Goal: Task Accomplishment & Management: Manage account settings

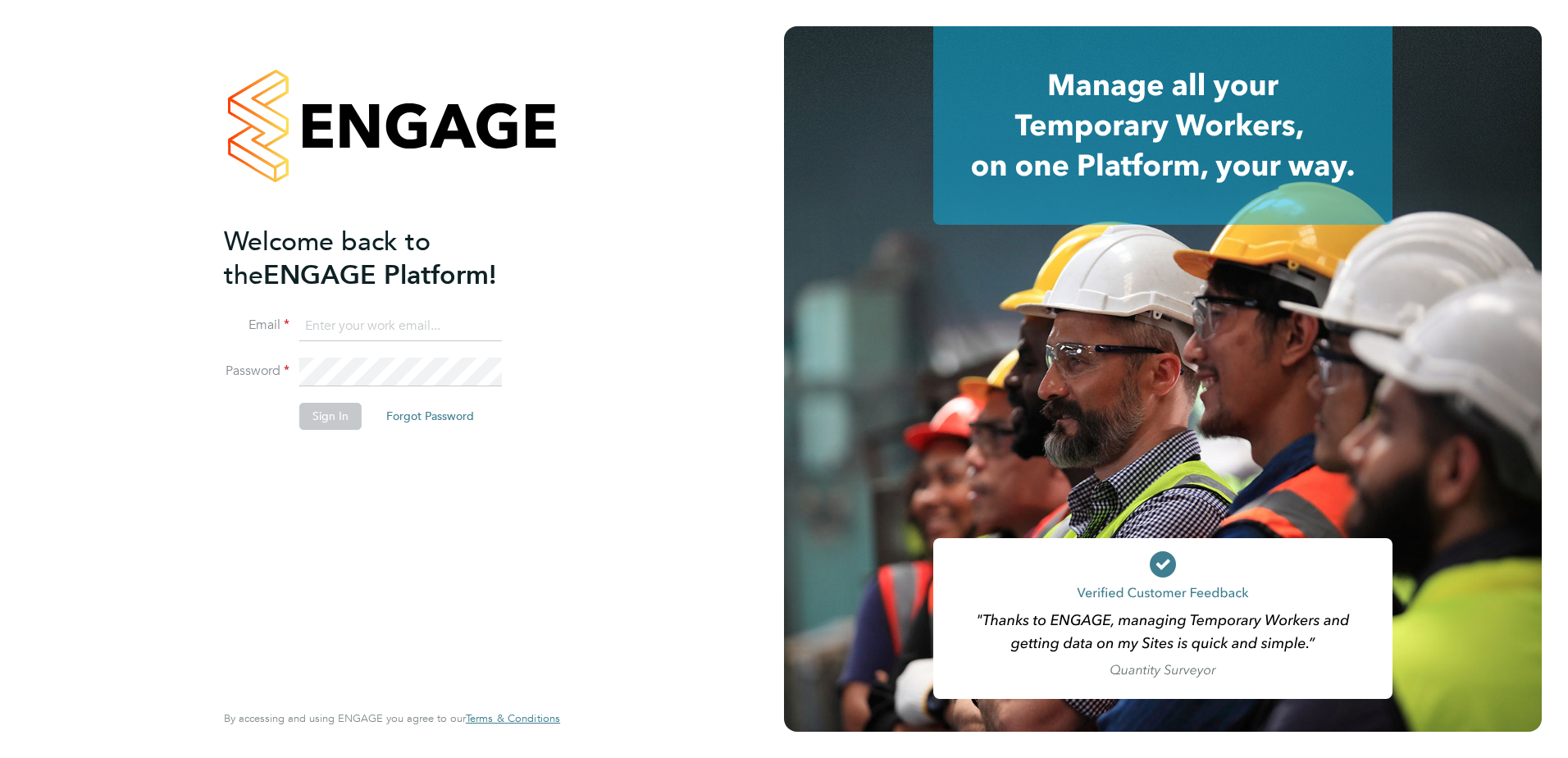
type input "[EMAIL_ADDRESS][PERSON_NAME][DOMAIN_NAME]"
click at [322, 425] on button "Sign In" at bounding box center [330, 416] width 62 height 26
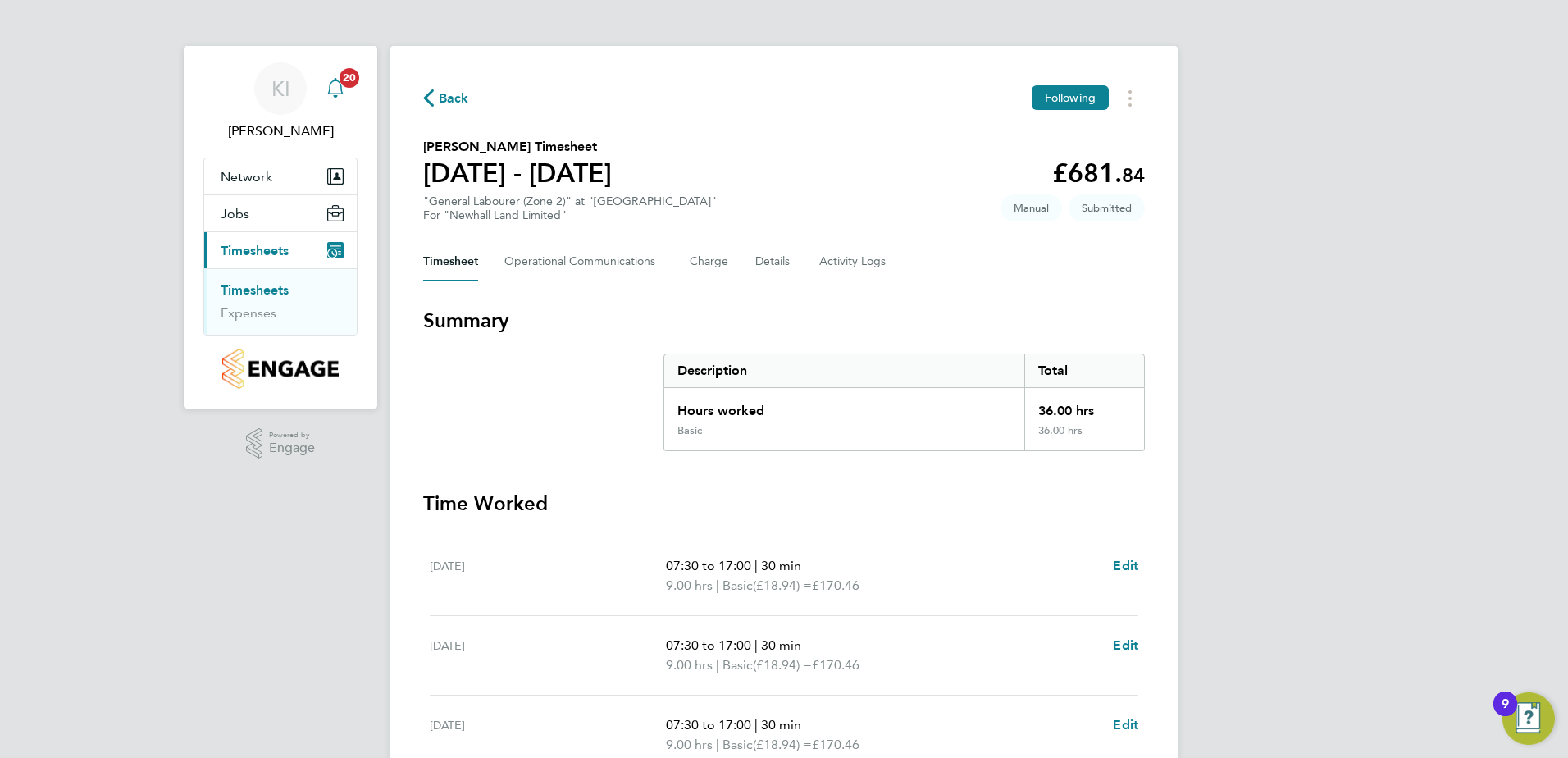
click at [349, 89] on div "Main navigation" at bounding box center [334, 88] width 32 height 32
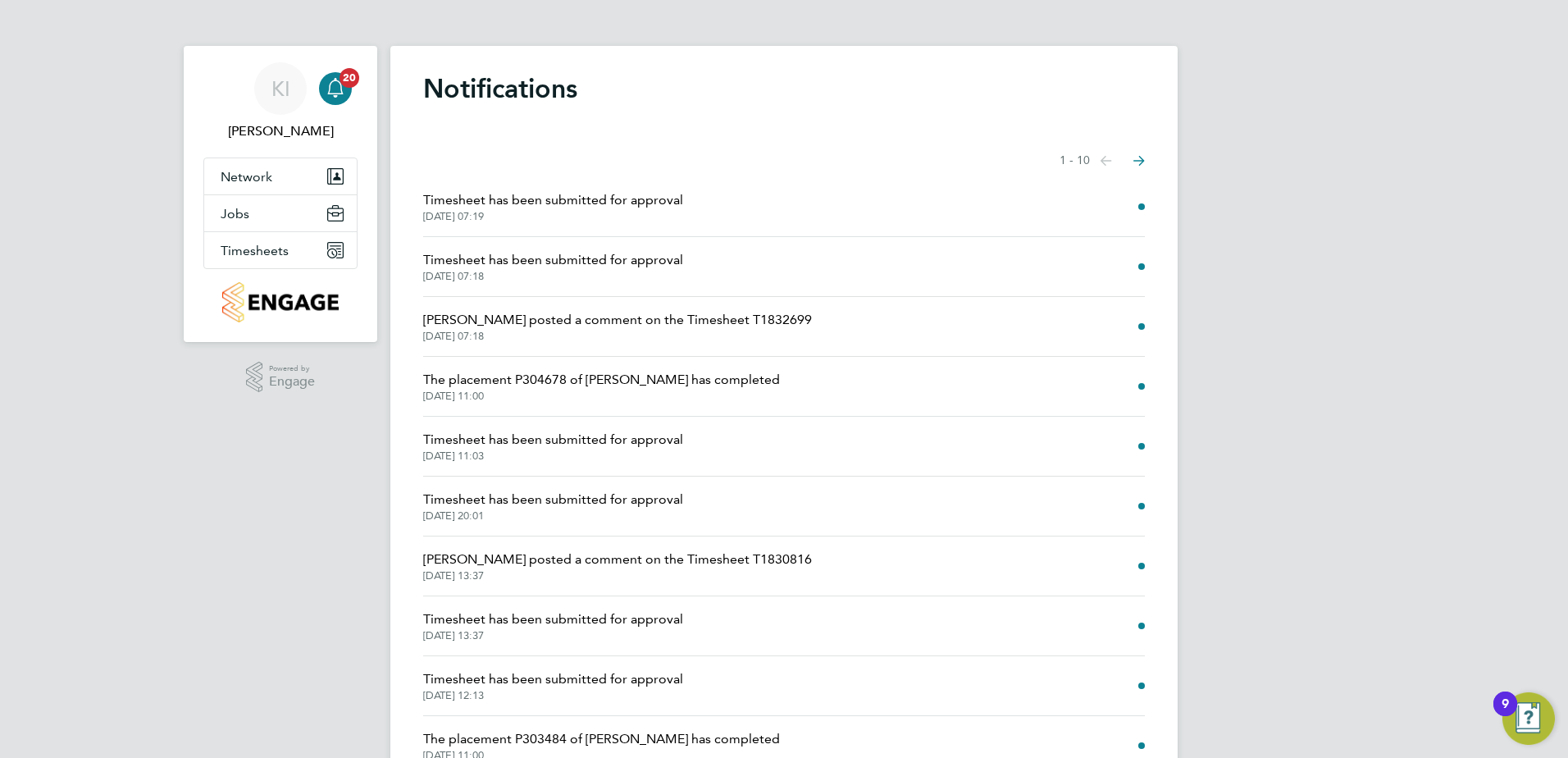
click at [647, 446] on span "Timesheet has been submitted for approval" at bounding box center [553, 439] width 260 height 19
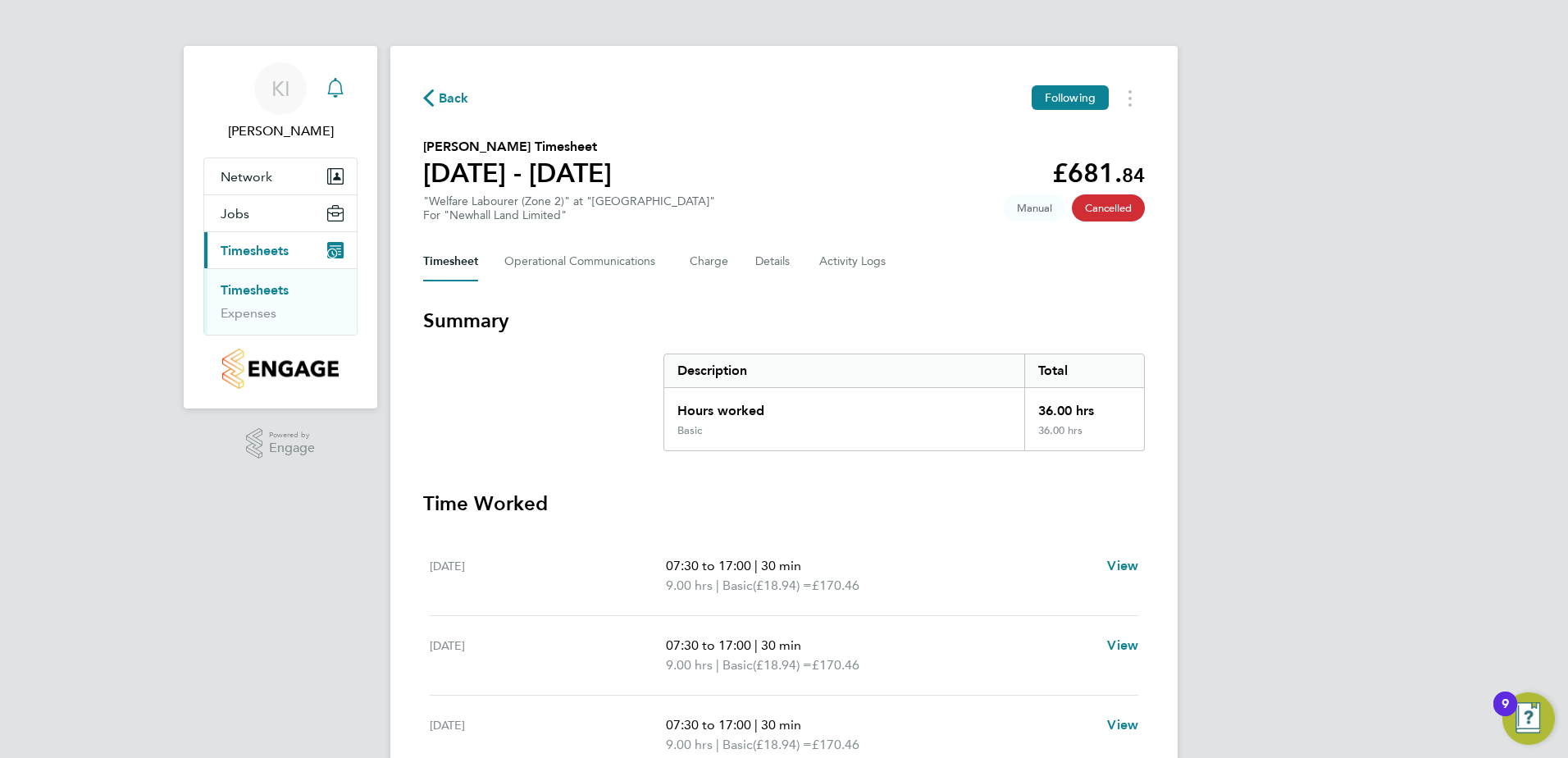
click at [338, 89] on icon "Main navigation" at bounding box center [334, 87] width 19 height 19
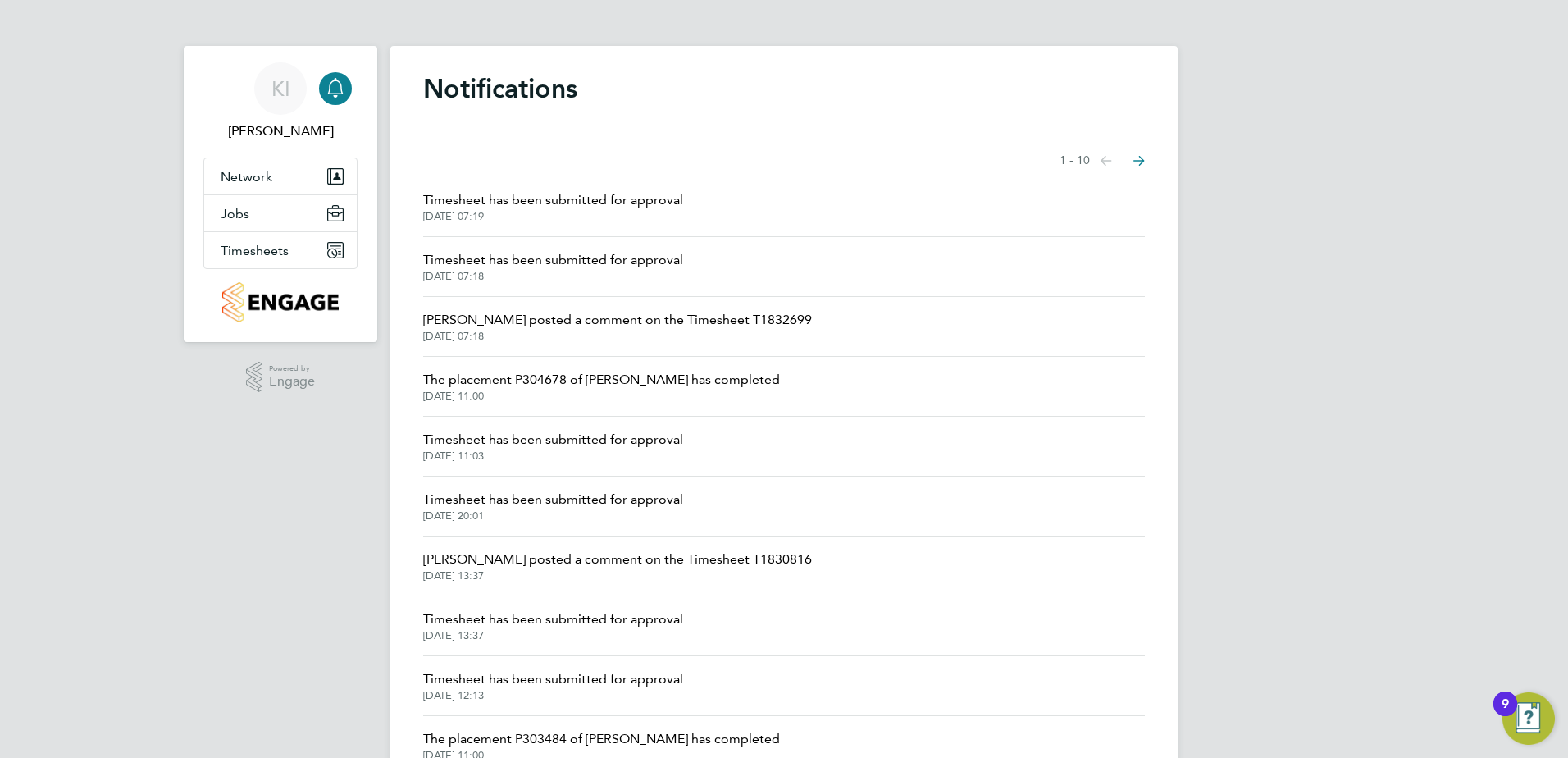
click at [569, 498] on span "Timesheet has been submitted for approval" at bounding box center [553, 499] width 260 height 19
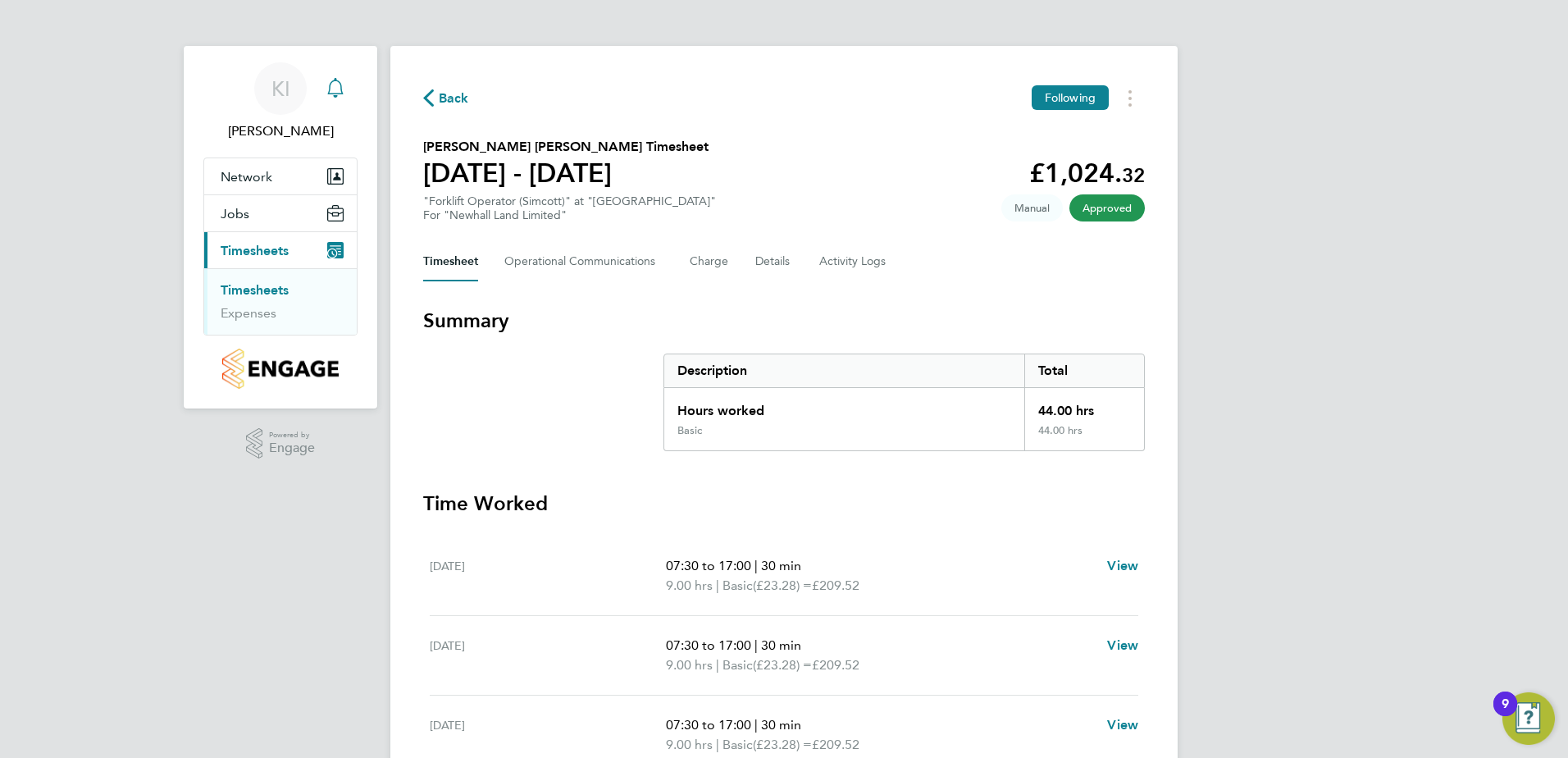
click at [334, 97] on svg-icon "Main navigation" at bounding box center [334, 87] width 19 height 19
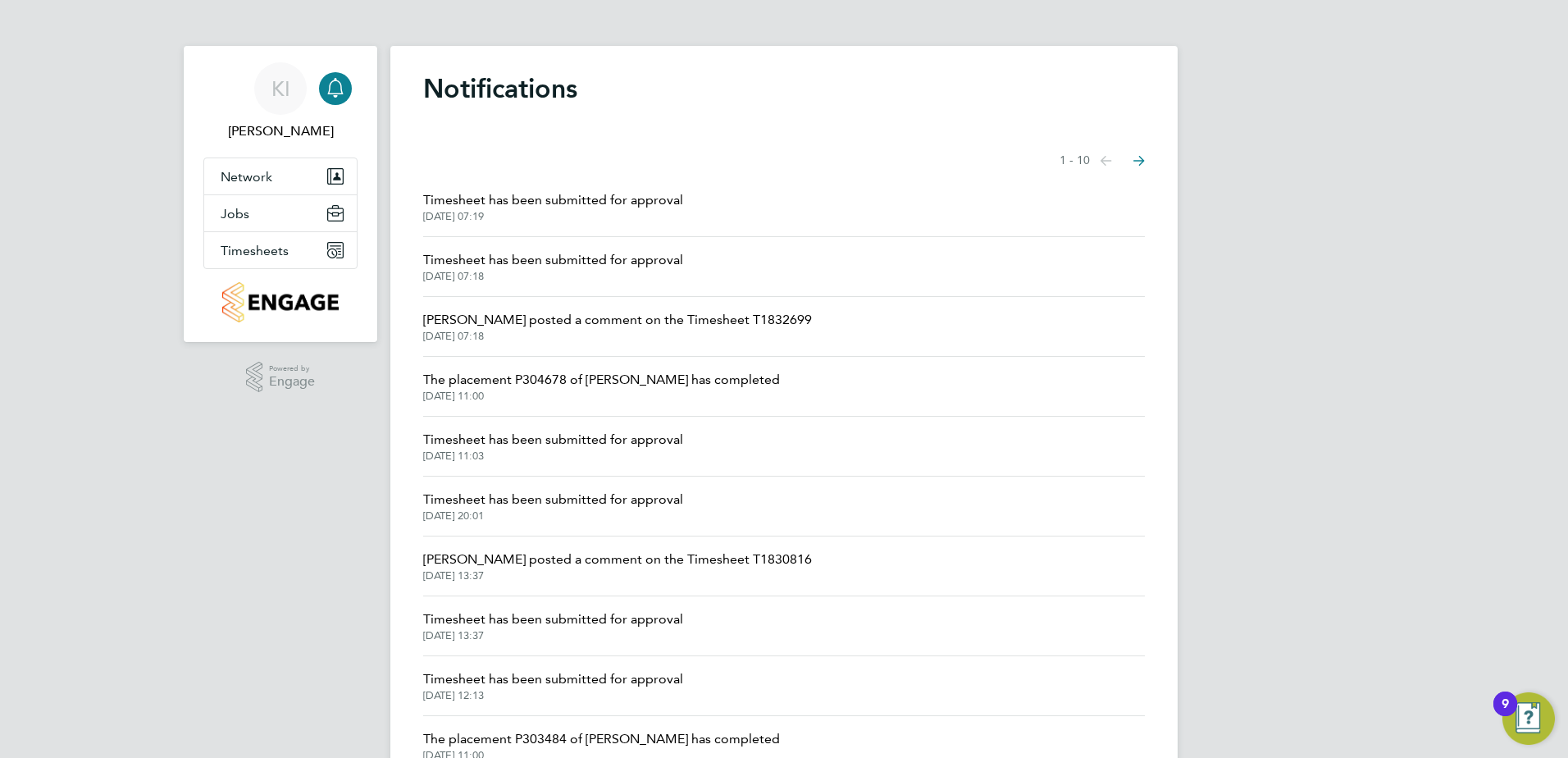
scroll to position [77, 0]
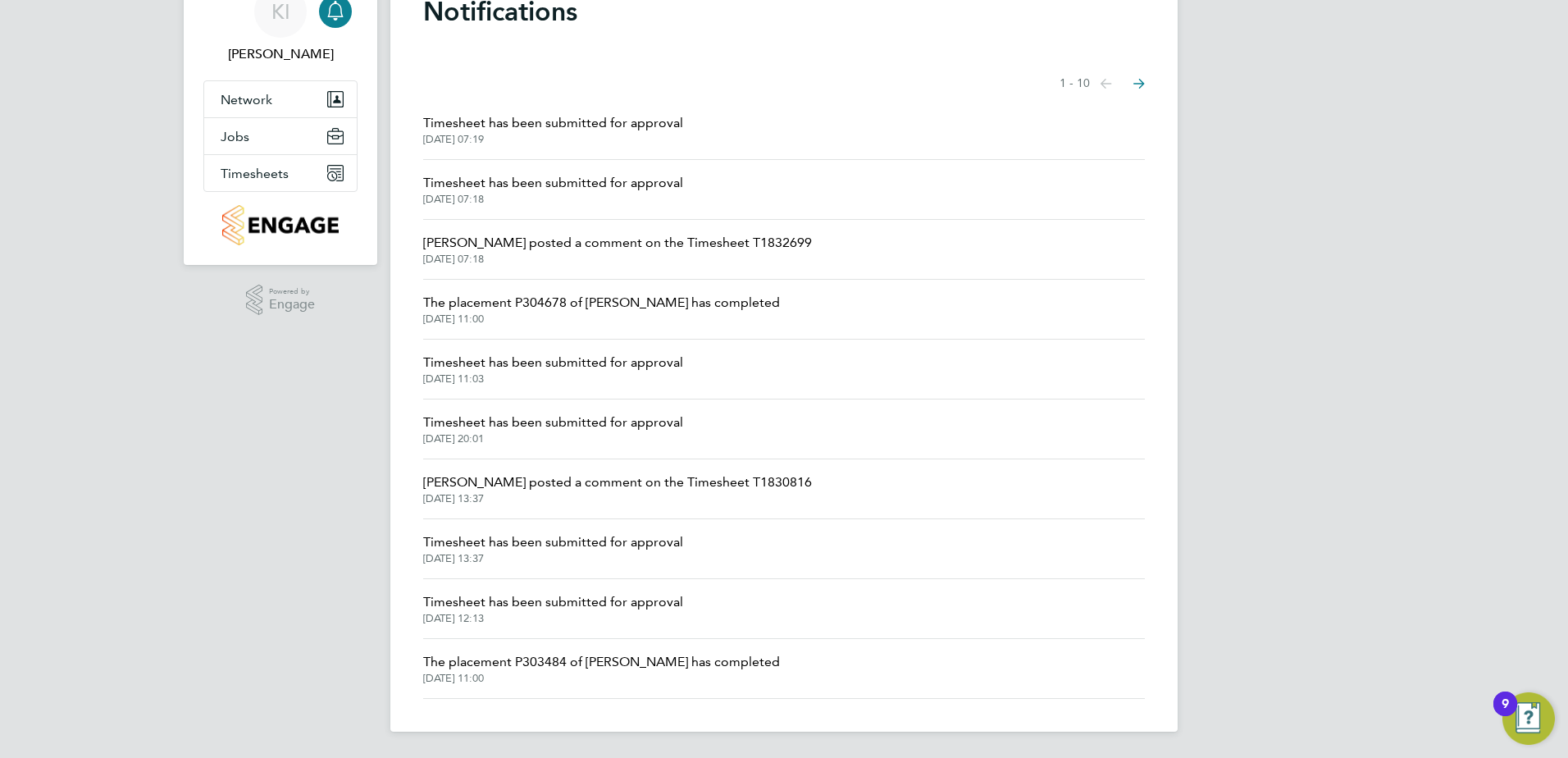
click at [657, 540] on span "Timesheet has been submitted for approval" at bounding box center [553, 542] width 260 height 19
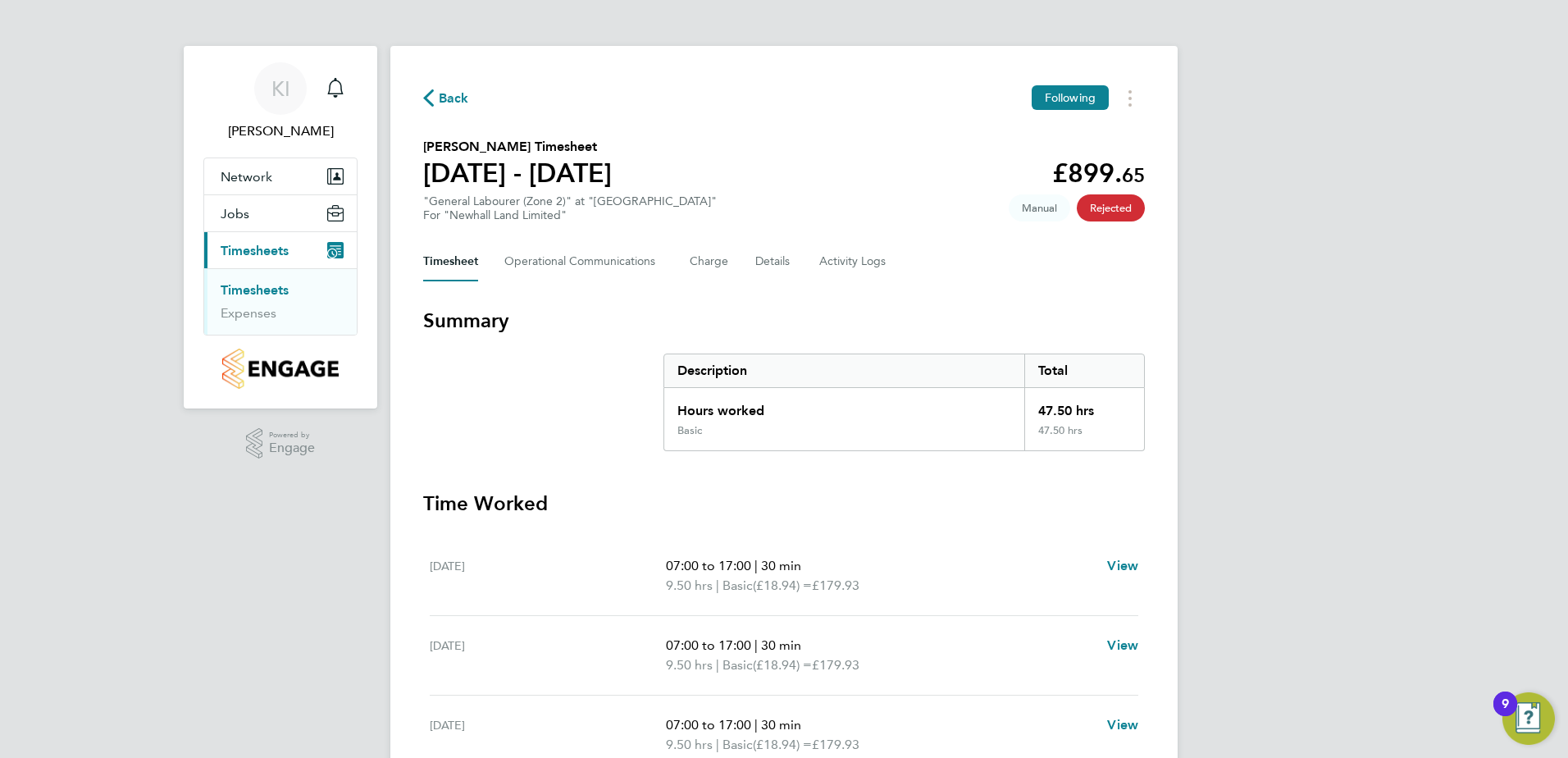
click at [265, 290] on link "Timesheets" at bounding box center [254, 290] width 68 height 16
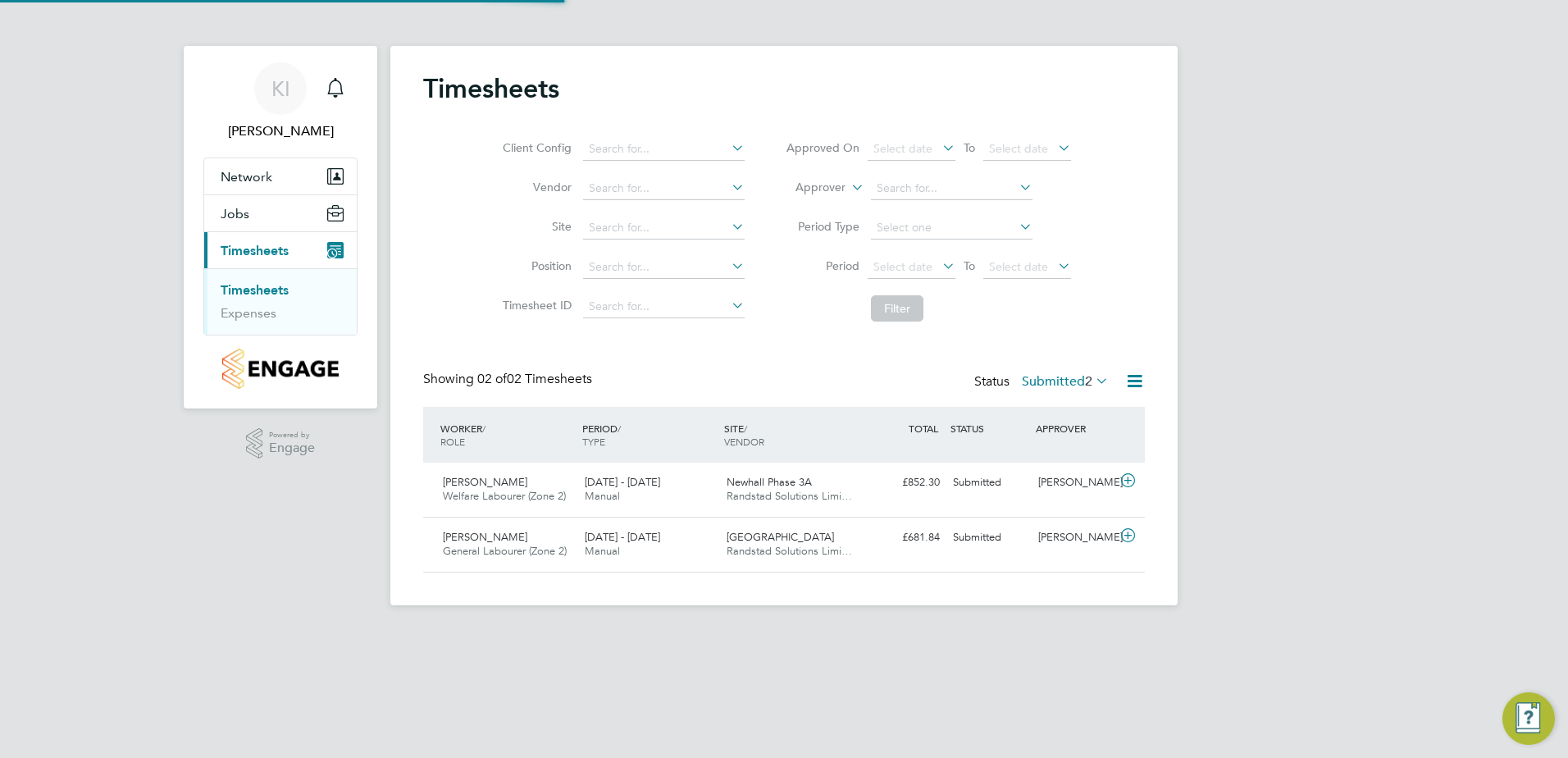
scroll to position [42, 143]
click at [788, 478] on span "Newhall Phase 3A" at bounding box center [769, 482] width 85 height 14
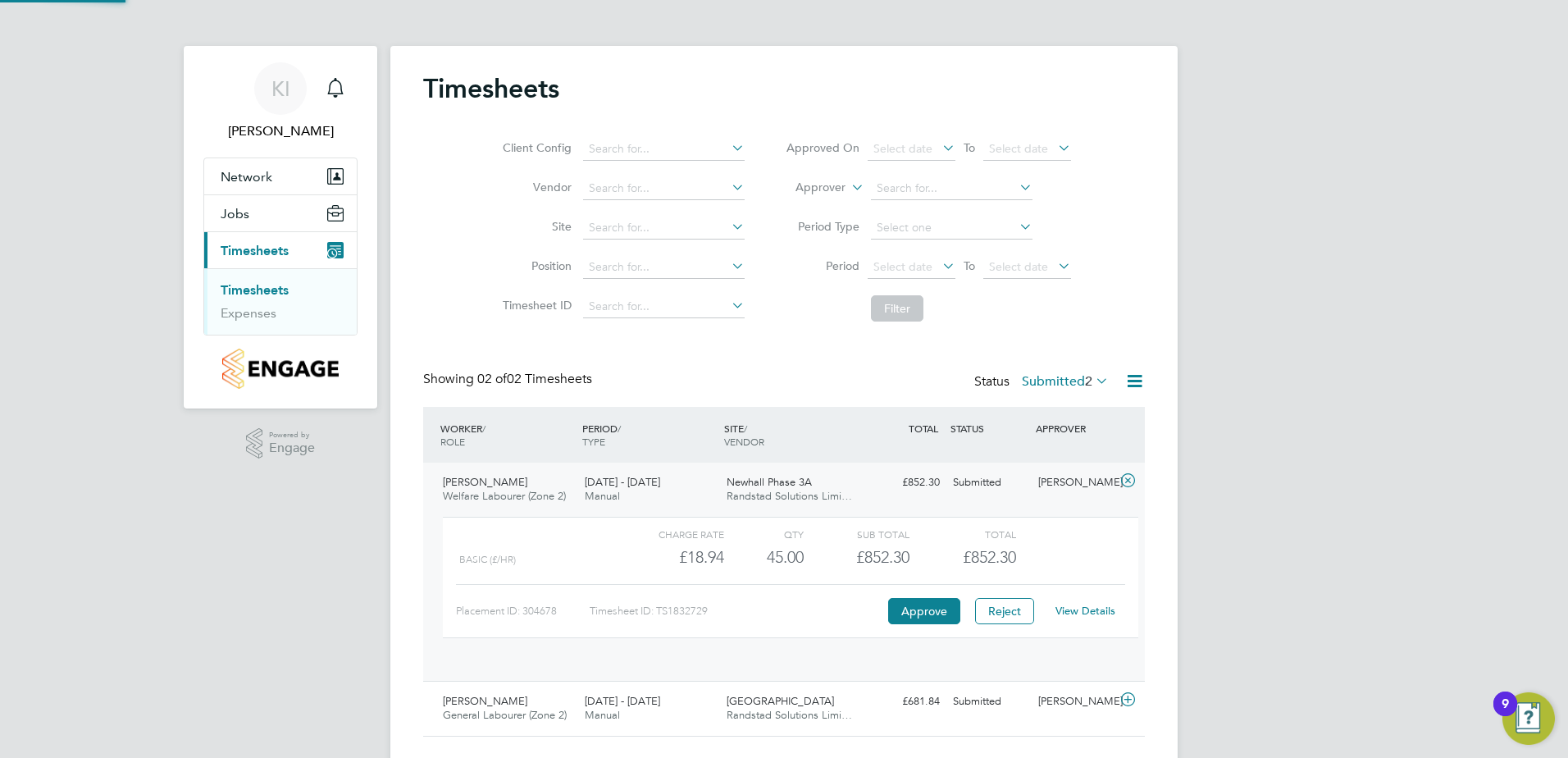
scroll to position [28, 160]
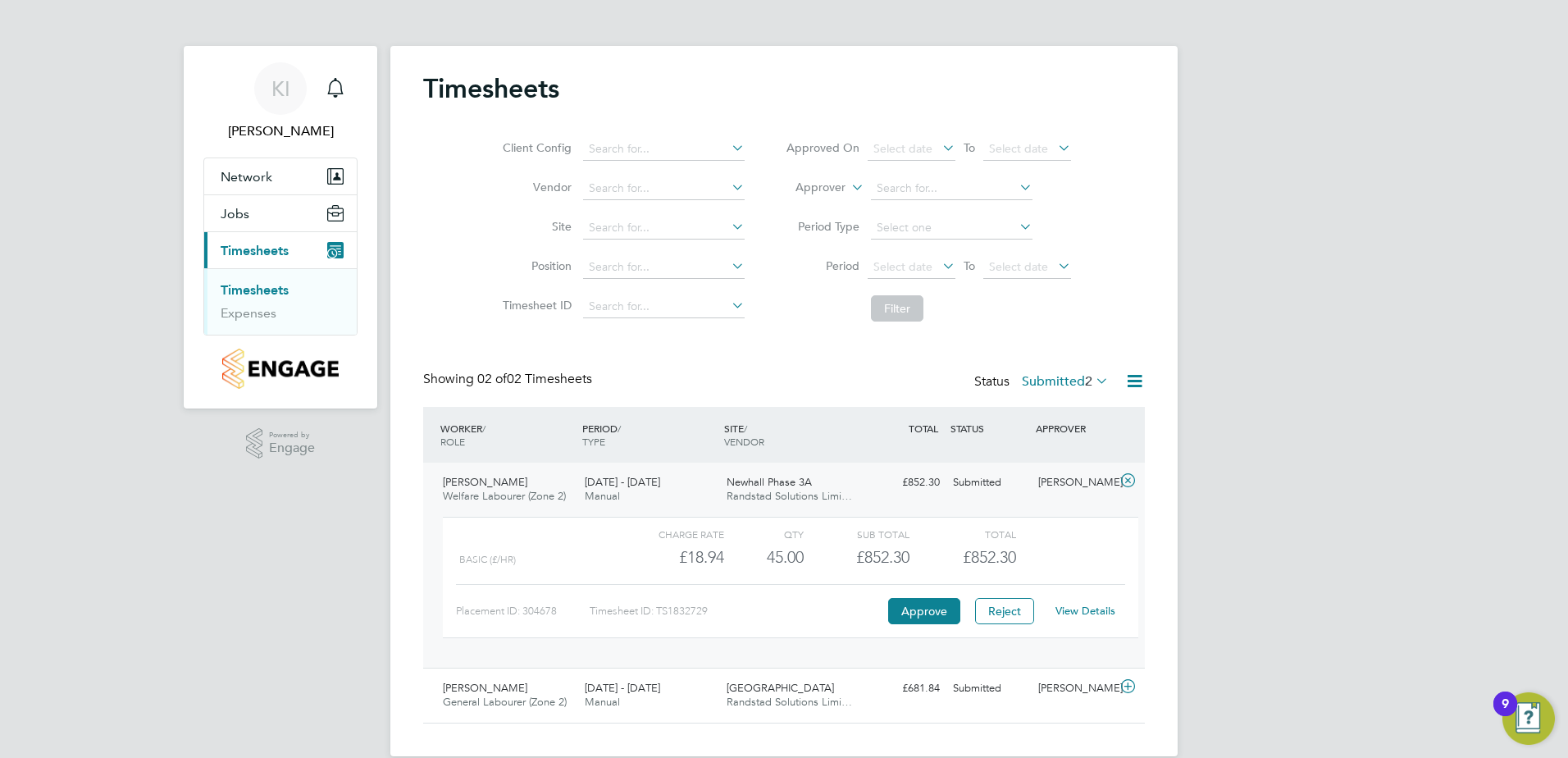
click at [1070, 611] on link "View Details" at bounding box center [1085, 611] width 60 height 14
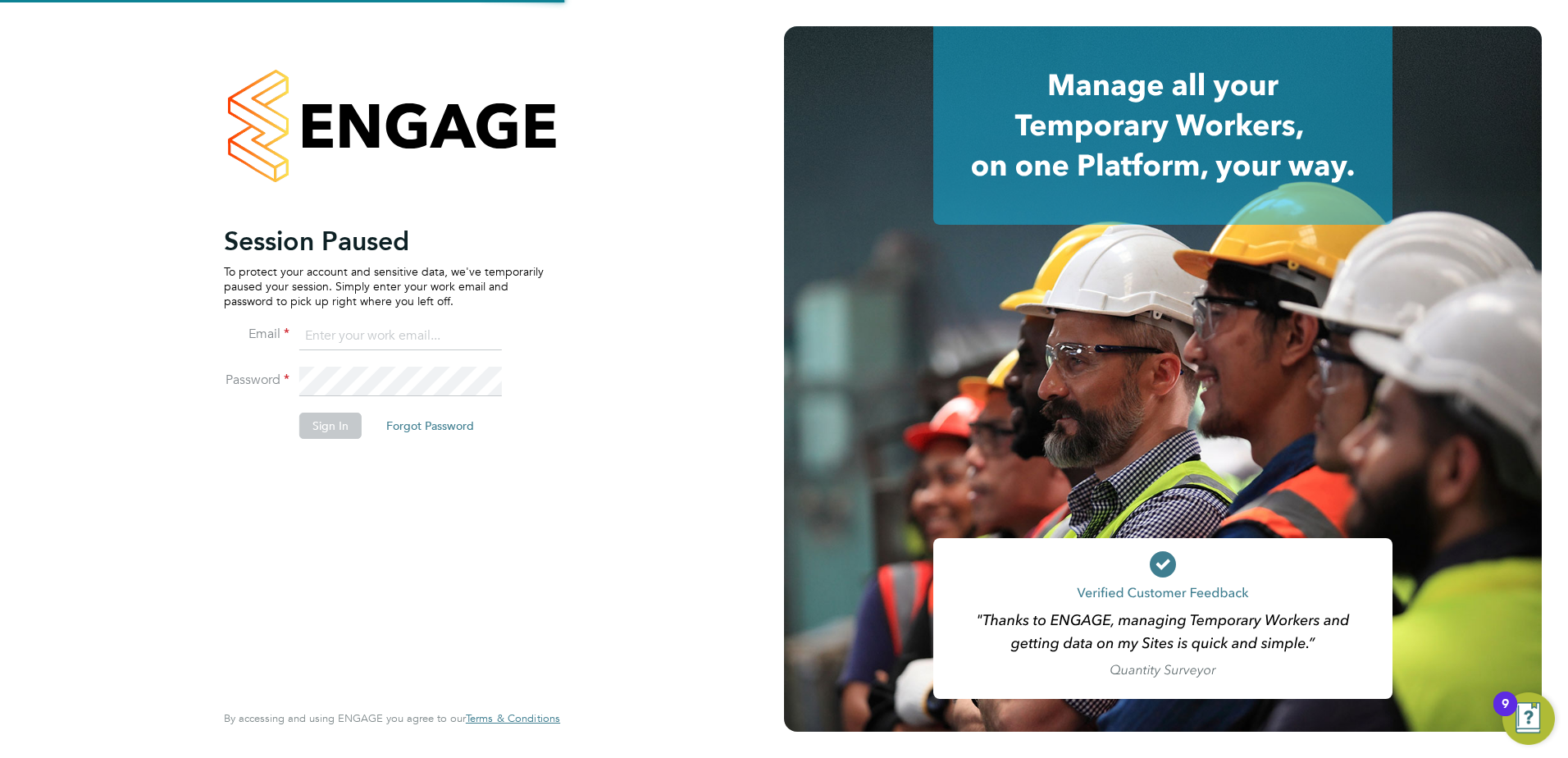
type input "[EMAIL_ADDRESS][PERSON_NAME][DOMAIN_NAME]"
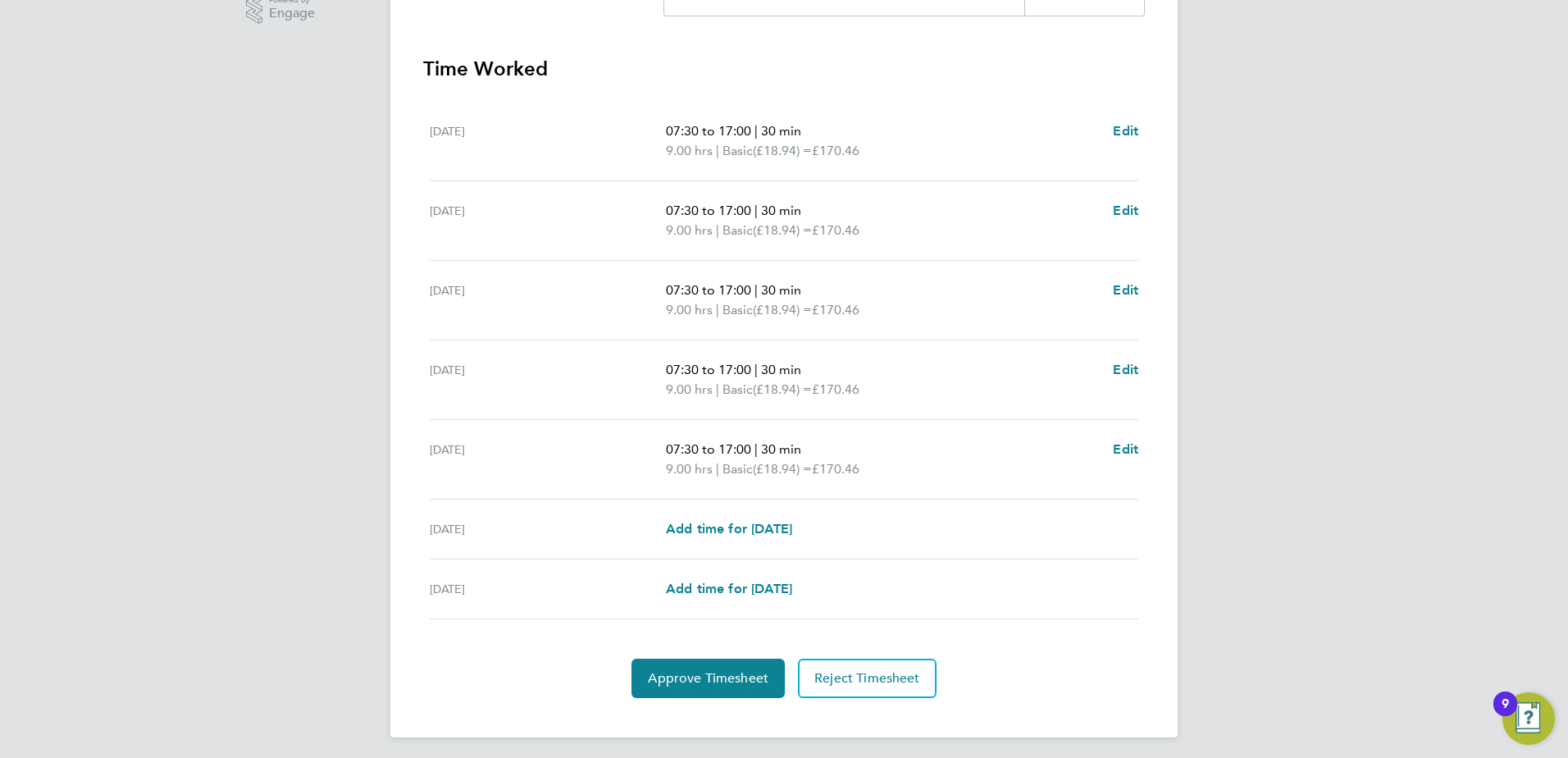
scroll to position [440, 0]
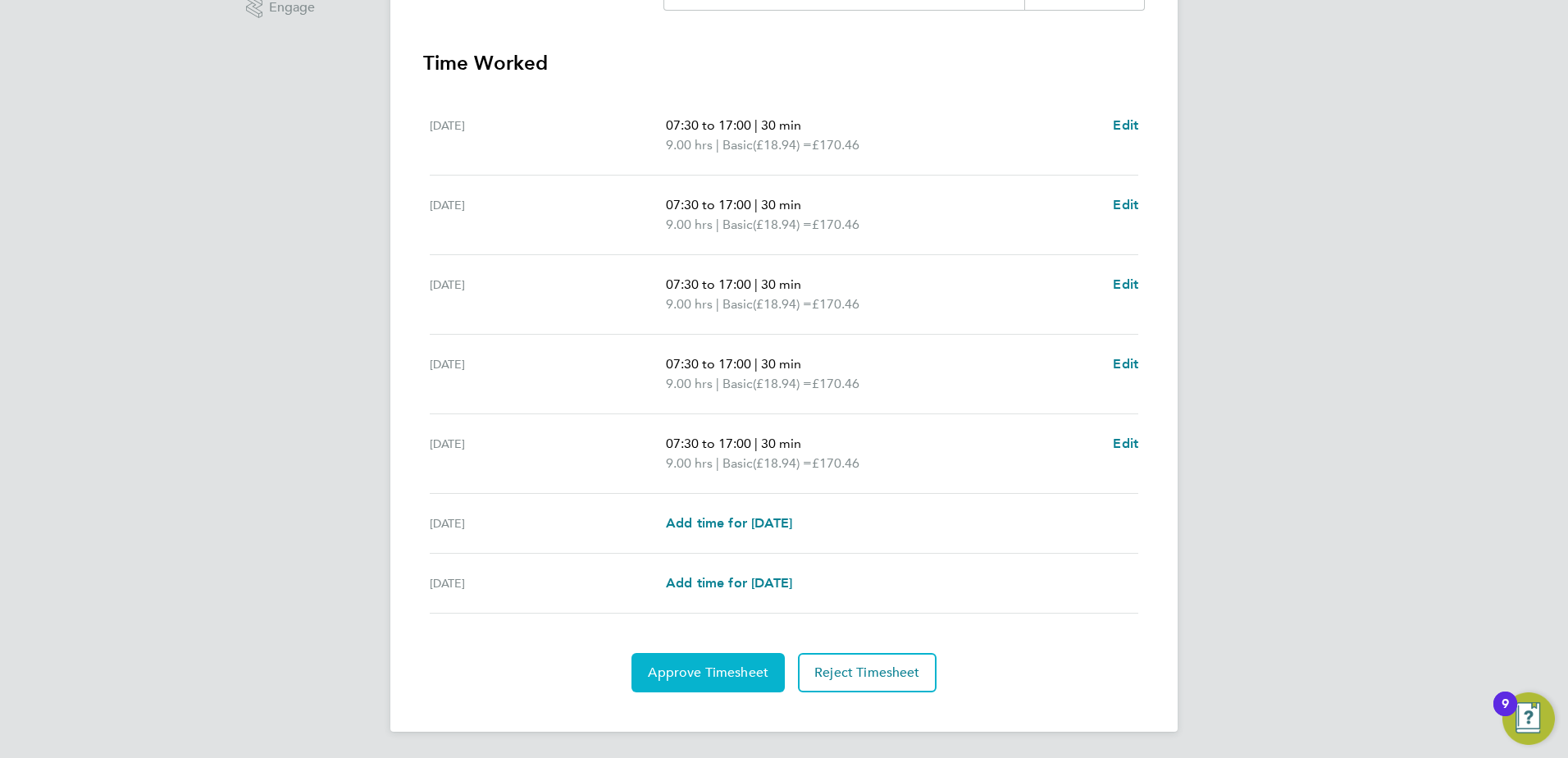
click at [751, 680] on span "Approve Timesheet" at bounding box center [708, 673] width 120 height 17
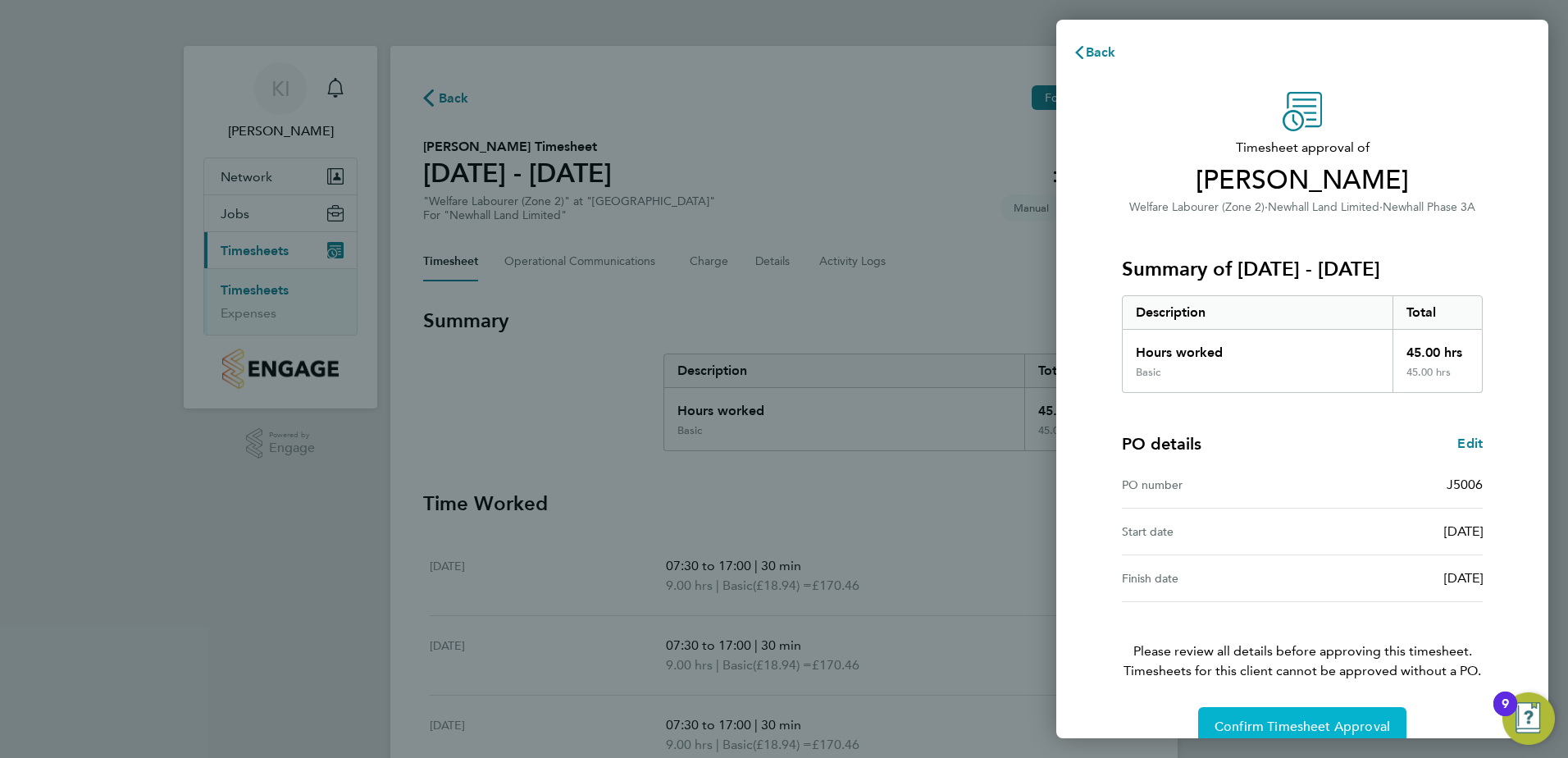
click at [1248, 723] on span "Confirm Timesheet Approval" at bounding box center [1301, 727] width 175 height 17
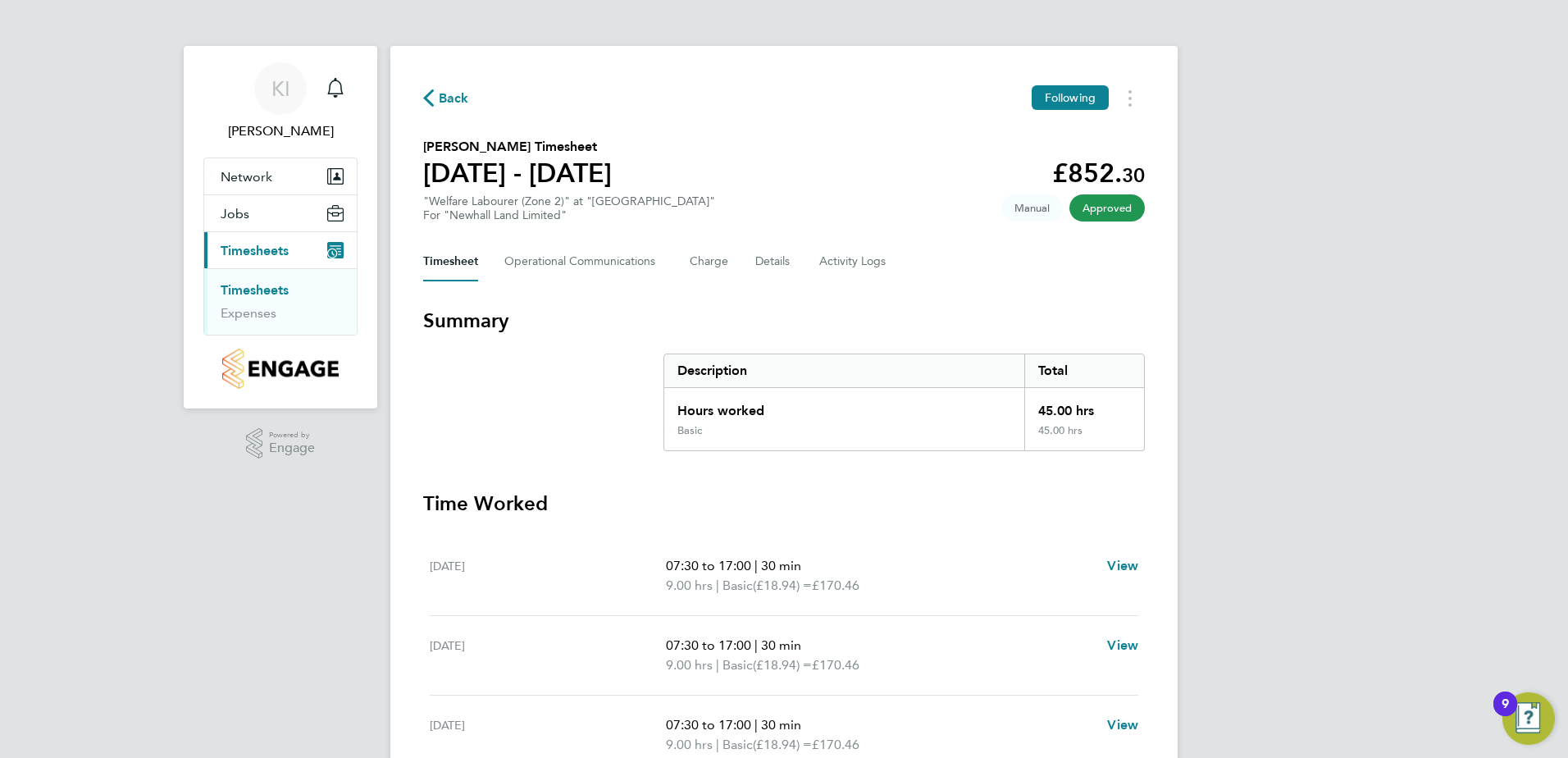
click at [254, 290] on link "Timesheets" at bounding box center [254, 290] width 68 height 16
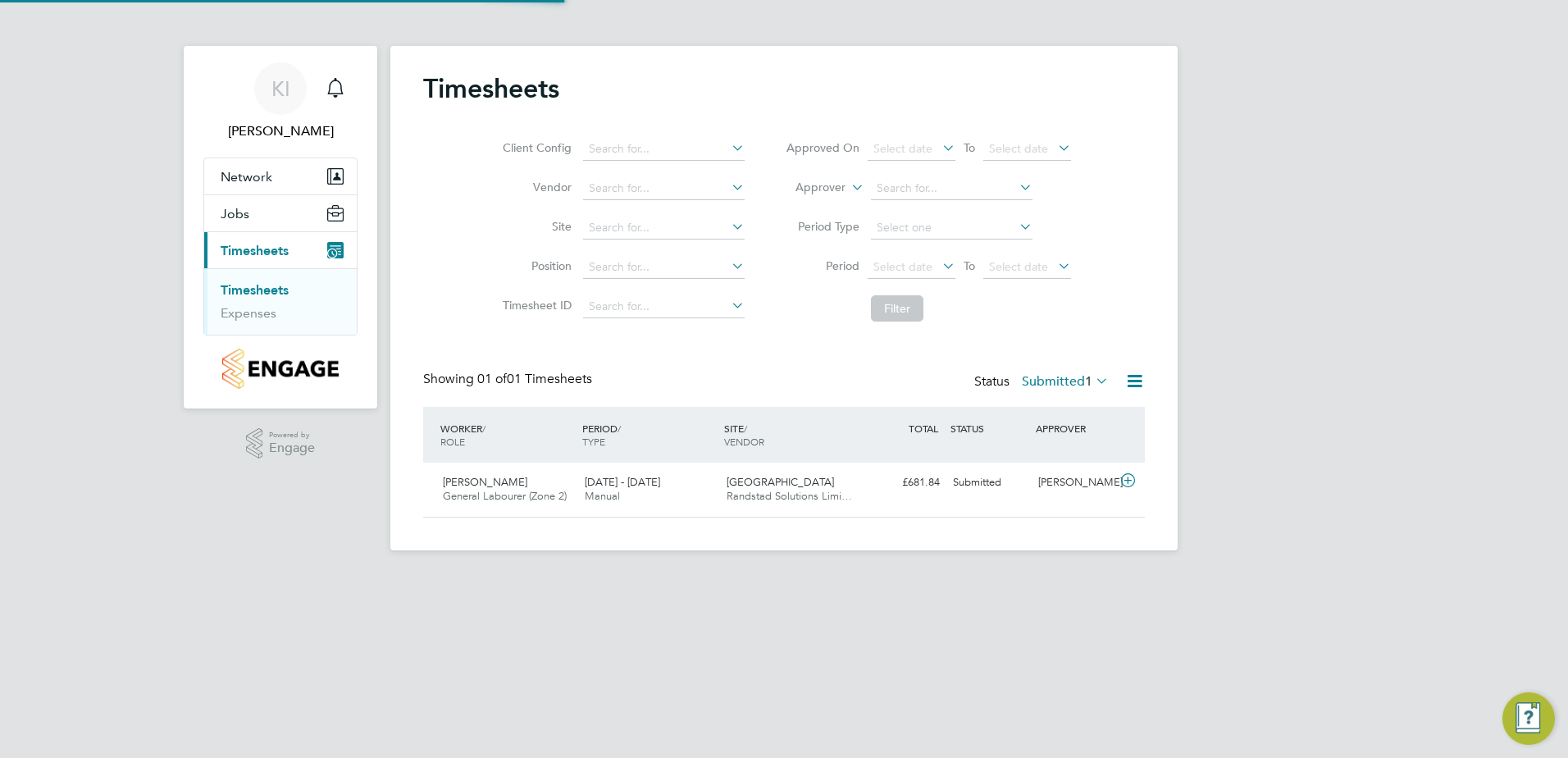
scroll to position [42, 143]
click at [741, 496] on span "Randstad Solutions Limi…" at bounding box center [788, 496] width 125 height 14
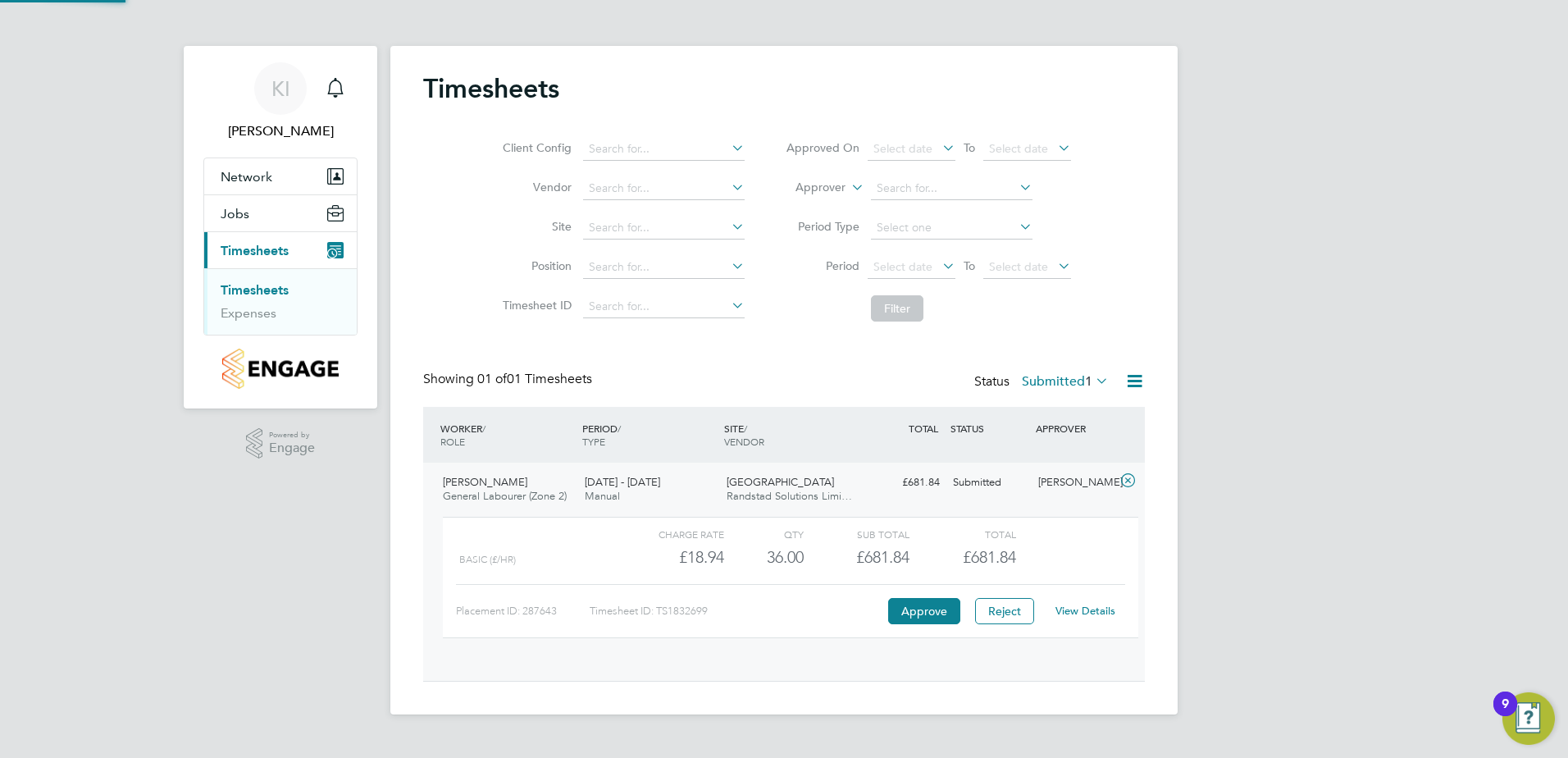
scroll to position [28, 160]
click at [1080, 613] on link "View Details" at bounding box center [1085, 611] width 60 height 14
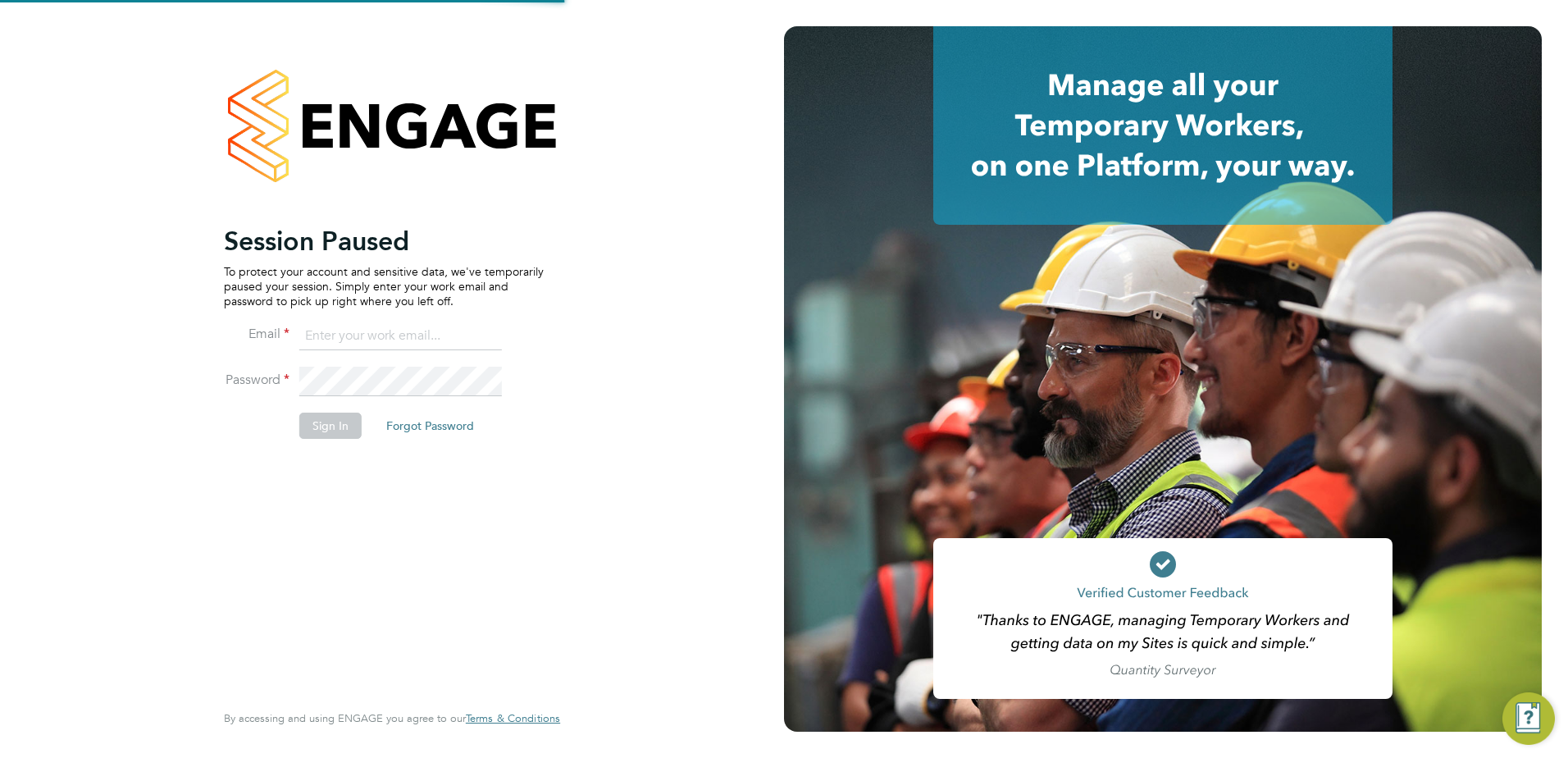
type input "[EMAIL_ADDRESS][PERSON_NAME][DOMAIN_NAME]"
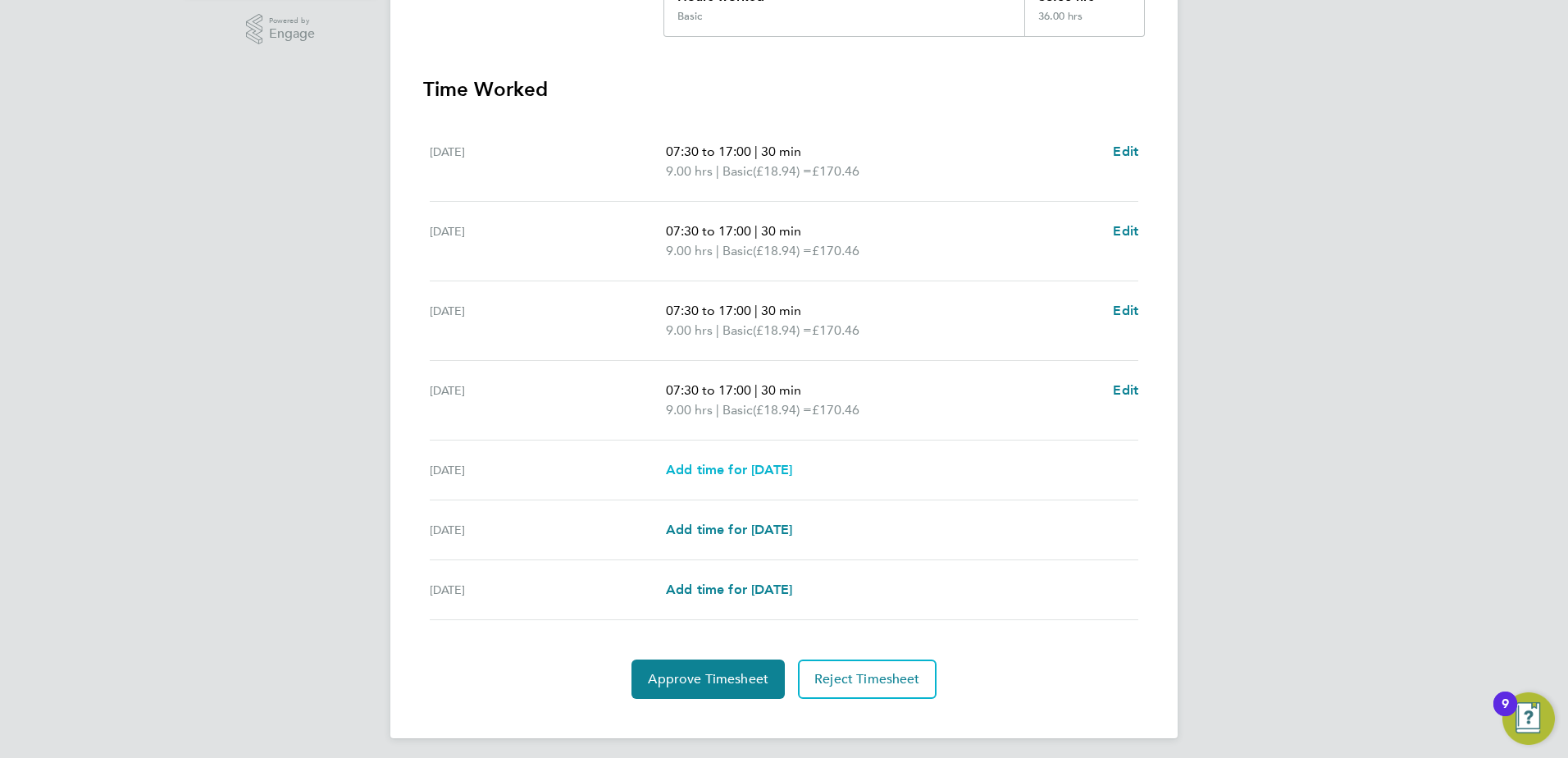
scroll to position [421, 0]
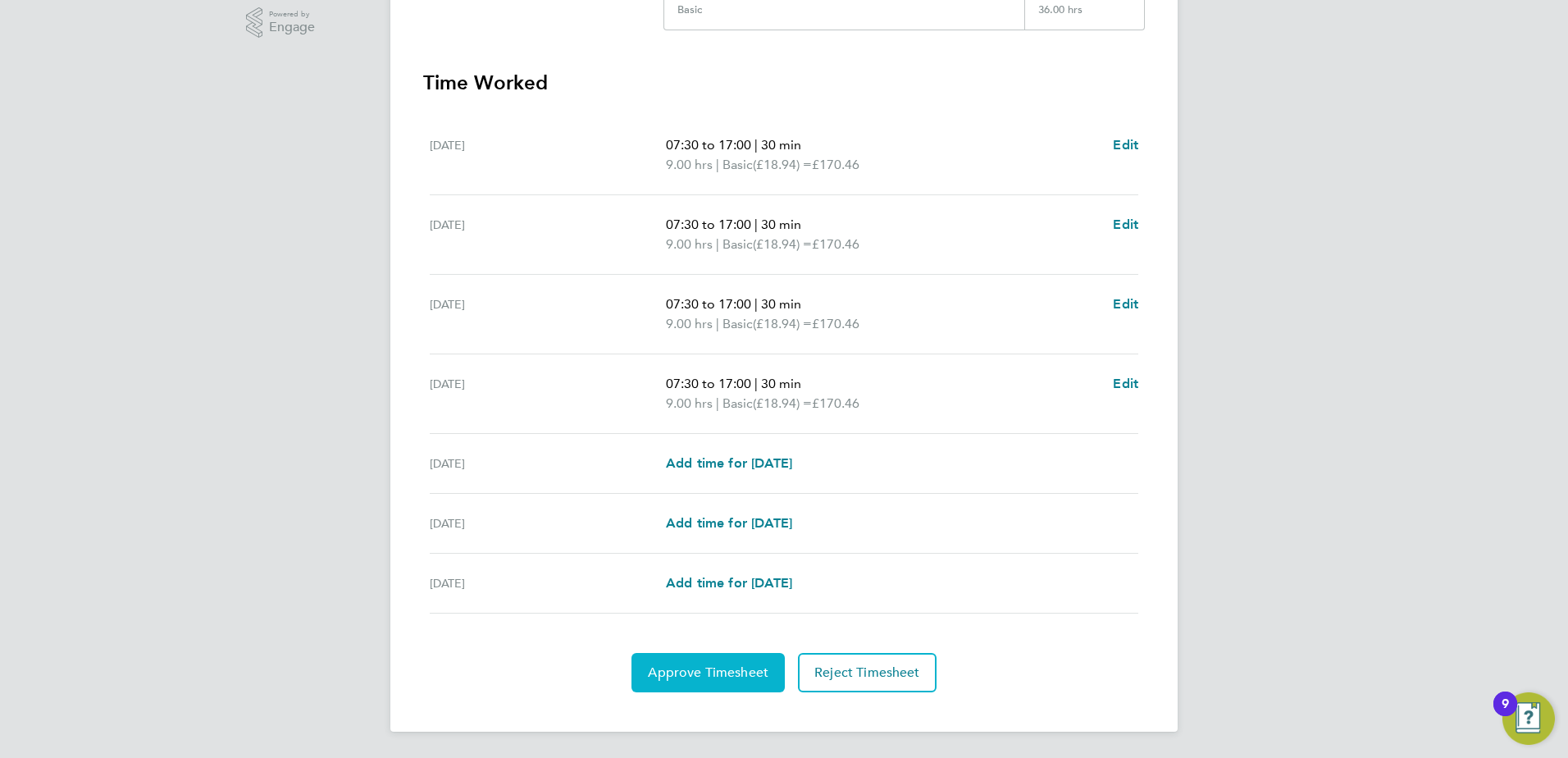
click at [706, 689] on button "Approve Timesheet" at bounding box center [709, 673] width 154 height 39
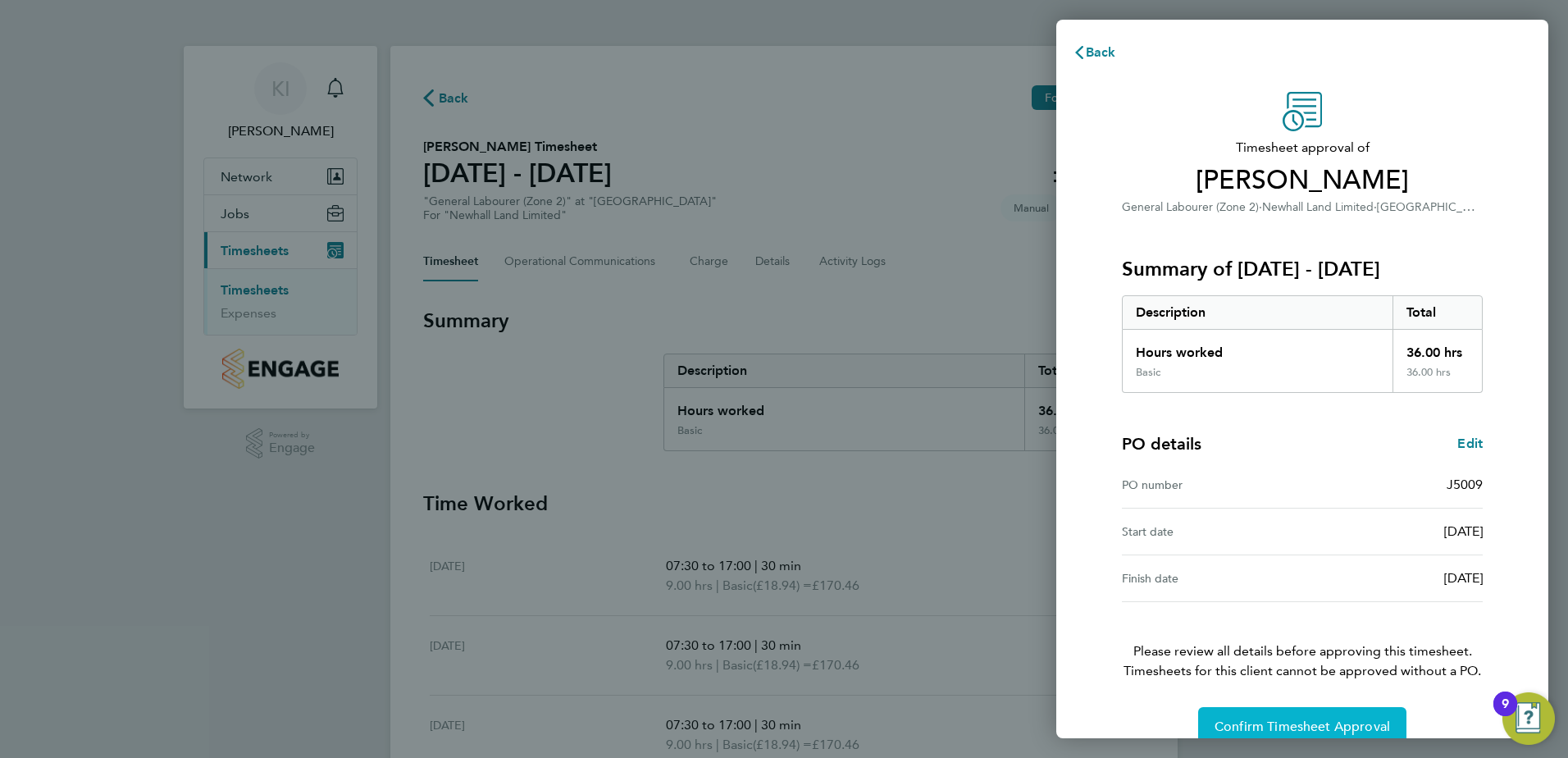
click at [1257, 727] on span "Confirm Timesheet Approval" at bounding box center [1301, 727] width 175 height 17
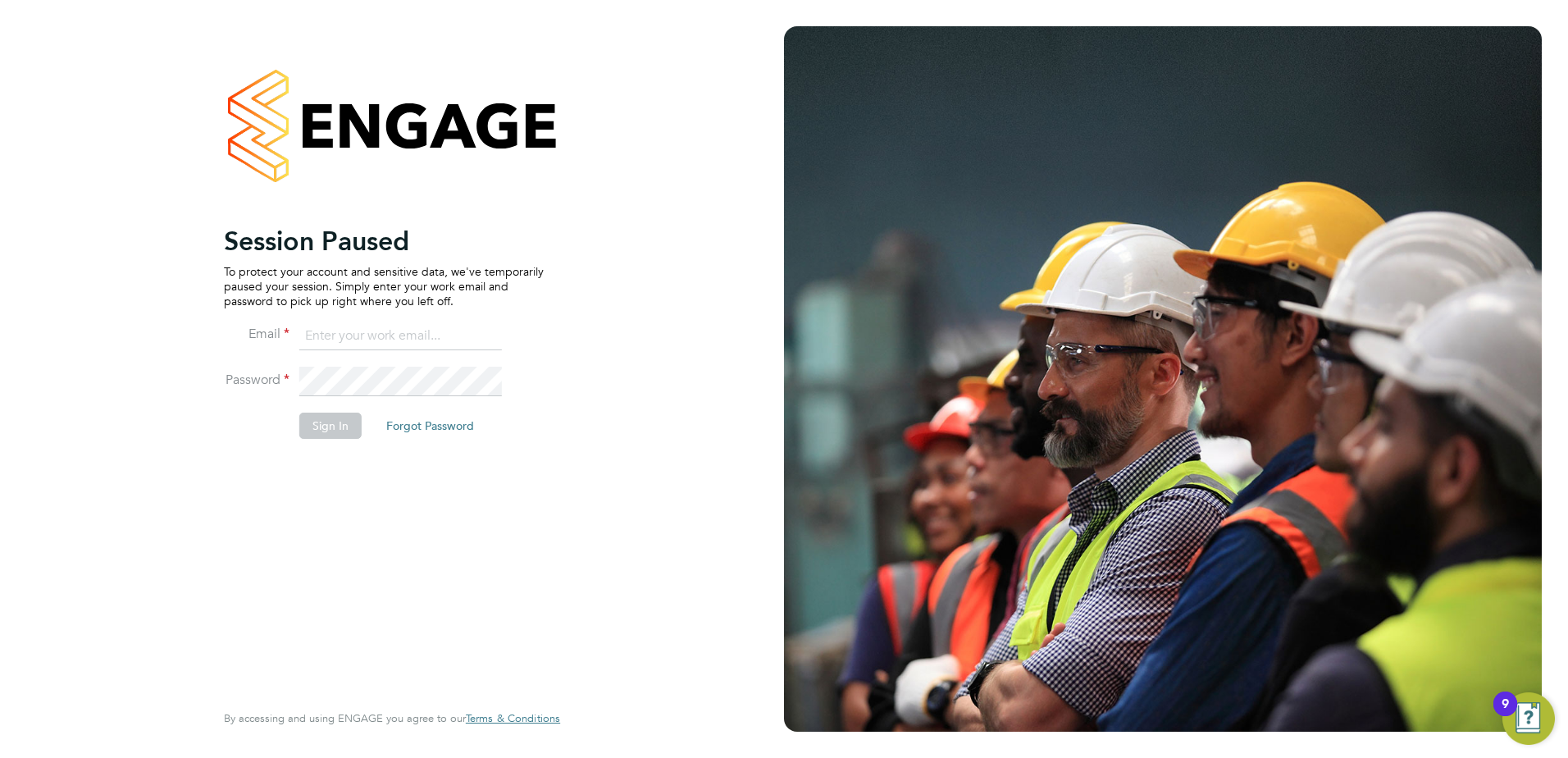
type input "[EMAIL_ADDRESS][PERSON_NAME][DOMAIN_NAME]"
